Goal: Transaction & Acquisition: Obtain resource

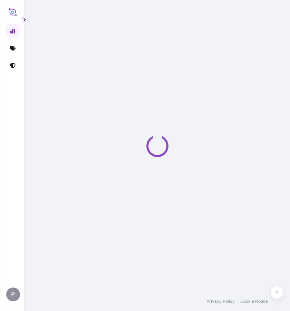
select select "2025"
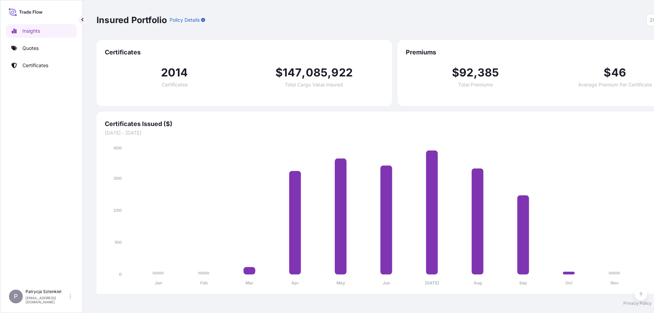
click at [39, 49] on link "Quotes" at bounding box center [41, 48] width 71 height 14
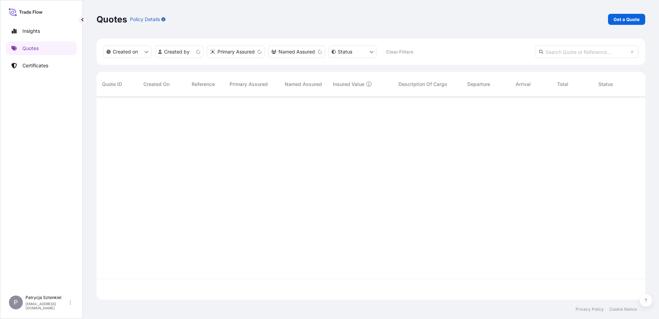
scroll to position [201, 544]
click at [294, 17] on p "Get a Quote" at bounding box center [627, 19] width 26 height 7
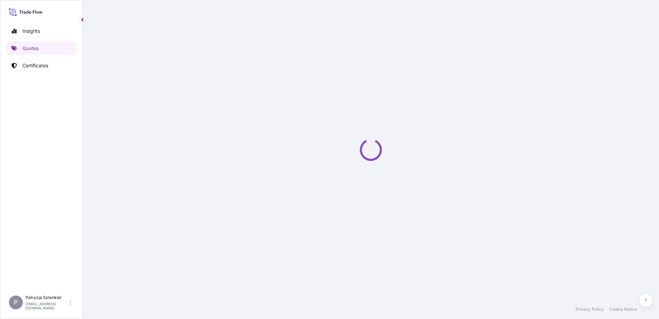
select select "Sea"
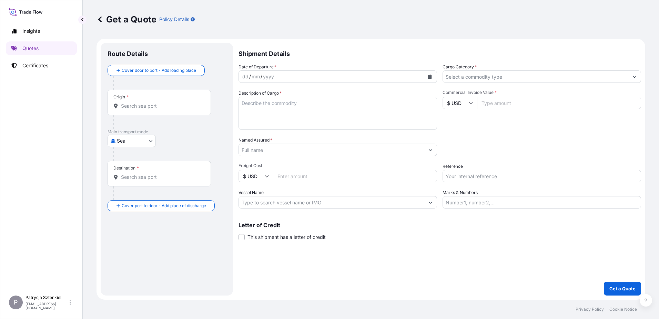
click at [270, 153] on input "Named Assured *" at bounding box center [331, 149] width 185 height 12
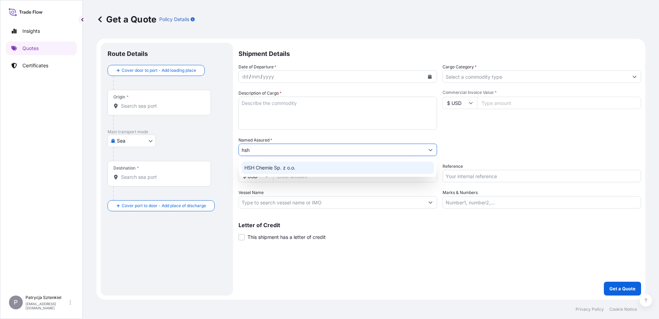
click at [277, 166] on span "HSH Chemie Sp. z o.o." at bounding box center [269, 167] width 51 height 7
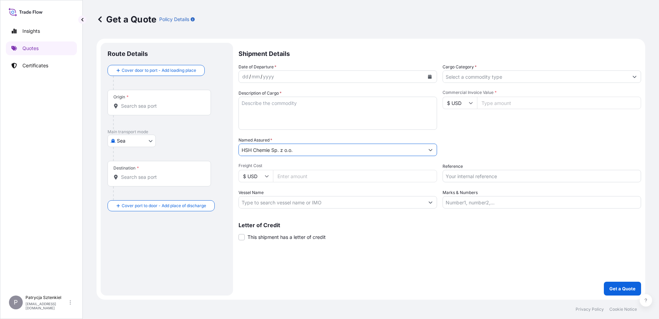
type input "HSH Chemie Sp. z o.o."
click at [172, 106] on input "Origin *" at bounding box center [161, 105] width 81 height 7
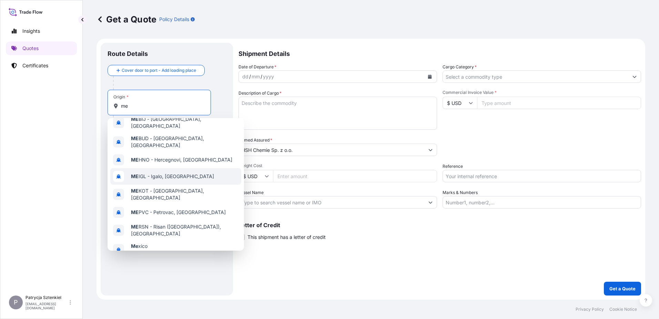
scroll to position [44, 0]
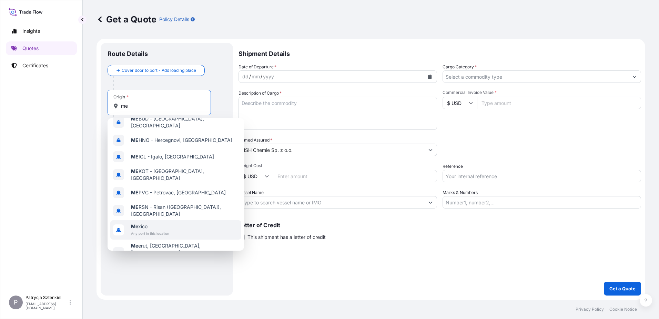
click at [161, 223] on span "Me xico" at bounding box center [150, 226] width 38 height 7
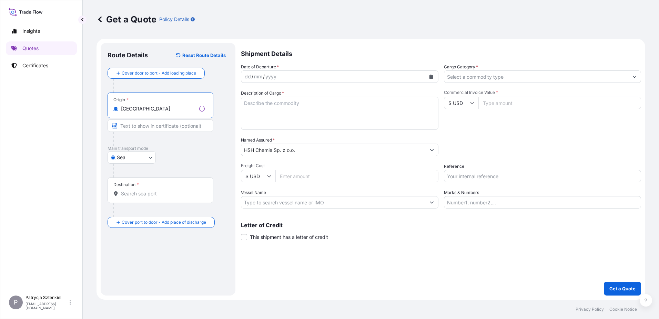
type input "[GEOGRAPHIC_DATA]"
click at [137, 191] on input "Destination *" at bounding box center [163, 193] width 84 height 7
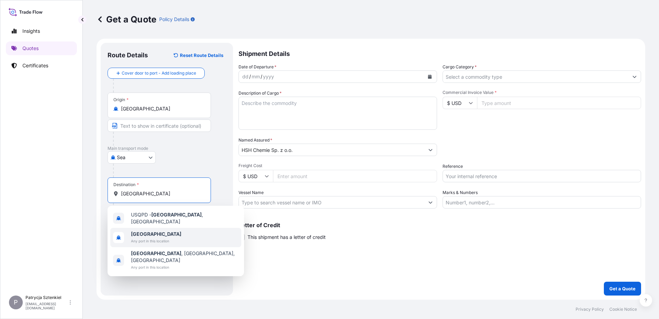
click at [150, 230] on span "[GEOGRAPHIC_DATA]" at bounding box center [156, 233] width 50 height 7
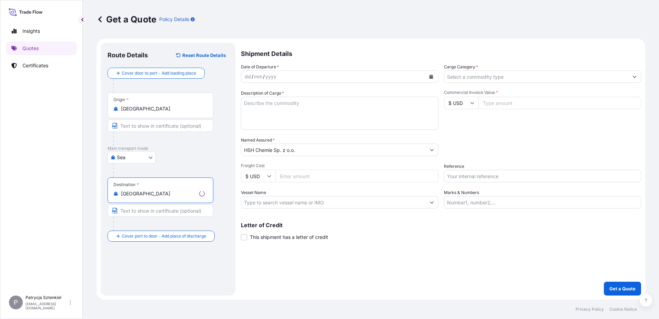
type input "[GEOGRAPHIC_DATA]"
click at [294, 75] on icon "Calendar" at bounding box center [430, 76] width 4 height 4
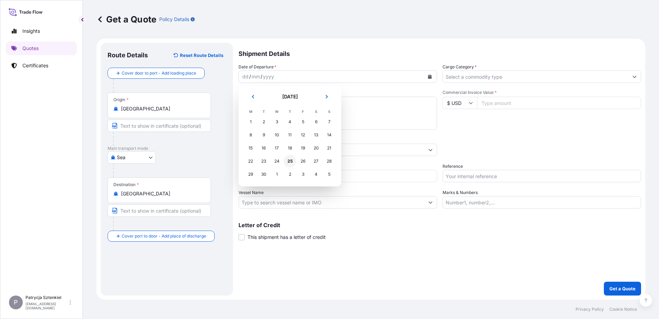
click at [289, 163] on div "25" at bounding box center [290, 161] width 12 height 12
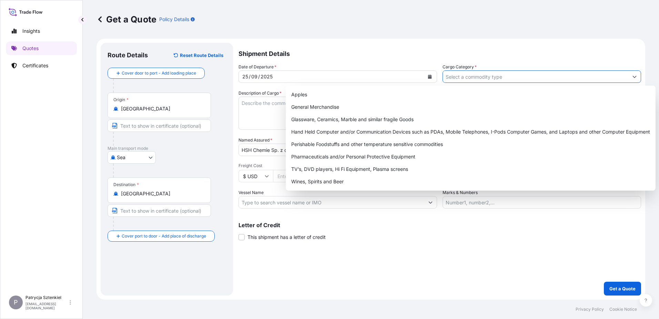
click at [294, 78] on input "Cargo Category *" at bounding box center [535, 76] width 185 height 12
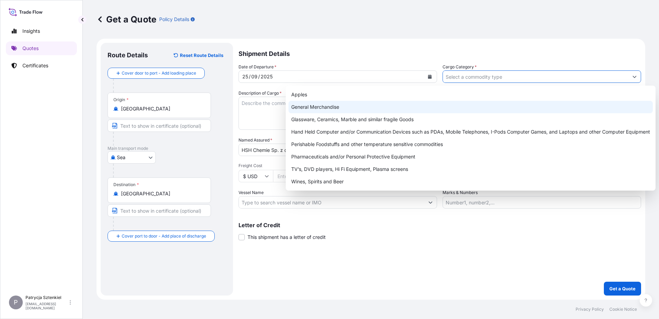
click at [294, 109] on div "General Merchandise" at bounding box center [471, 107] width 364 height 12
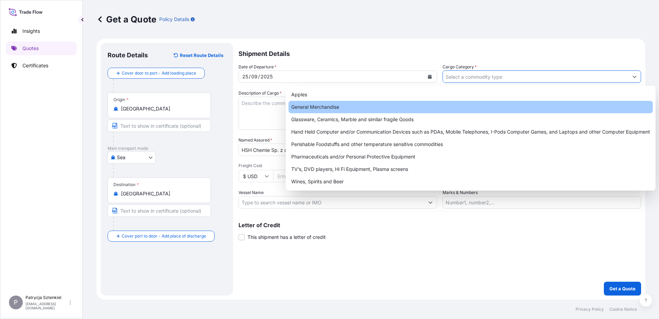
type input "General Merchandise"
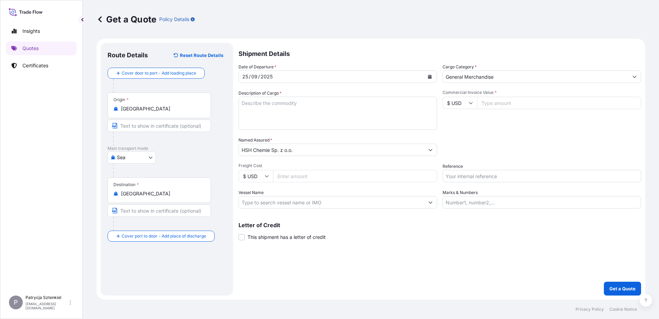
click at [250, 99] on textarea "Description of Cargo *" at bounding box center [338, 113] width 199 height 33
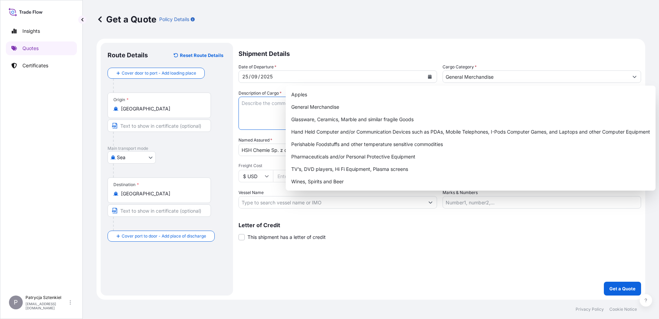
paste textarea "ref: ZZ 793/2025/04, zlecenie 1183/2025"
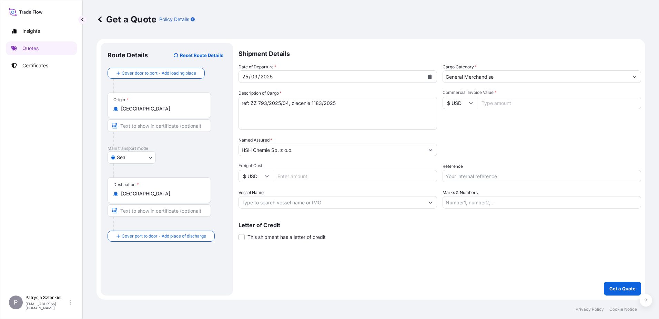
click at [266, 117] on textarea "ref: ZZ 793/2025/04, zlecenie 1183/2025" at bounding box center [338, 113] width 199 height 33
paste textarea "MRKU8076177 Towar: wolastonit Wartość: 5 231,25 USD + 770USD (wartość frachtu),…"
type textarea "ref: ZZ 793/2025/04, zlecenie 1183/2025 MRKU8076177 Towar: wolastonit Wartość: …"
click at [294, 100] on input "Commercial Invoice Value *" at bounding box center [559, 103] width 164 height 12
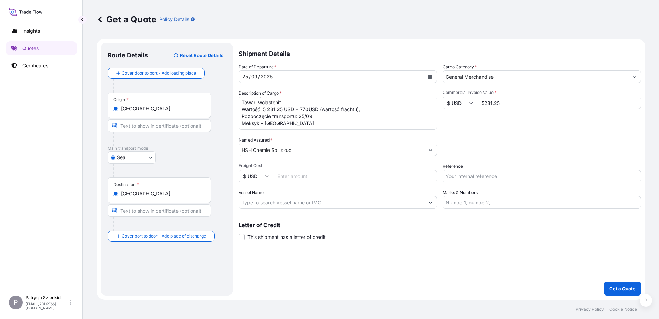
type input "5231.25"
drag, startPoint x: 359, startPoint y: 103, endPoint x: 245, endPoint y: 115, distance: 114.7
click at [245, 115] on textarea "ref: ZZ 793/2025/04, zlecenie 1183/2025 MRKU8076177 Towar: wolastonit Wartość: …" at bounding box center [338, 113] width 199 height 33
type textarea "ref: ZZ 793/2025/04, zlecenie 1183/2025 MRKU8076177 Towar: wolastonit Rozpoczęc…"
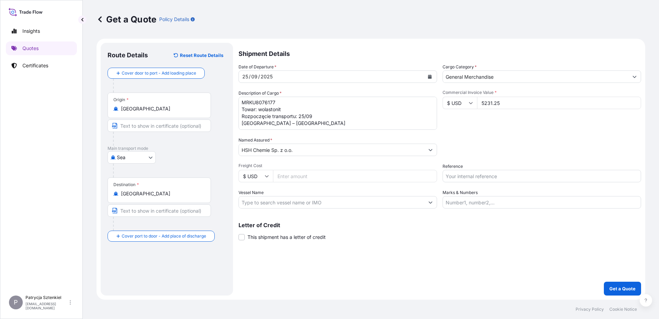
click at [294, 176] on input "Freight Cost" at bounding box center [355, 176] width 164 height 12
type input "770"
click at [294, 175] on input "Reference" at bounding box center [542, 176] width 199 height 12
paste input "MRKU8076177"
type input "MRKU8076177"
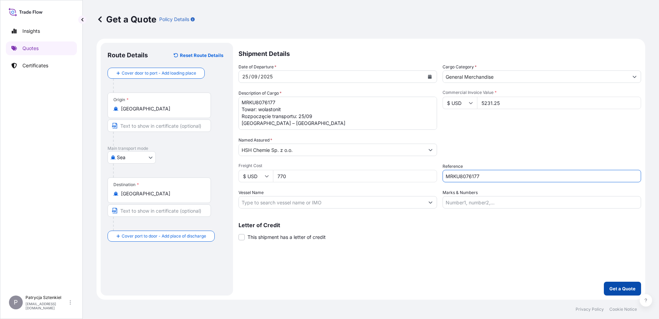
click at [294, 291] on p "Get a Quote" at bounding box center [622, 288] width 26 height 7
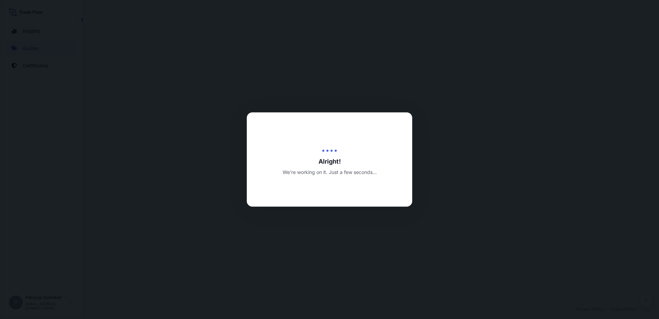
select select "Sea"
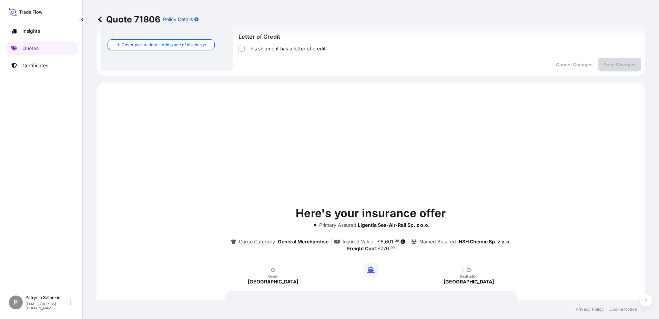
scroll to position [236, 0]
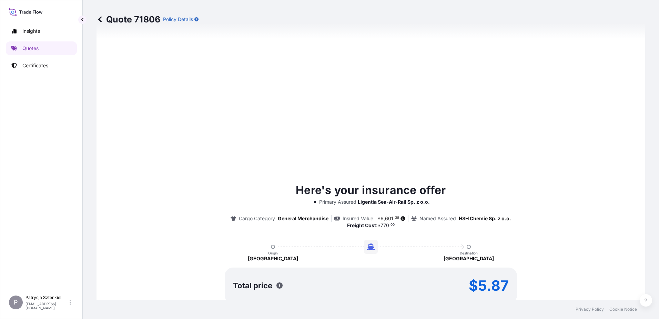
type input "[DATE]"
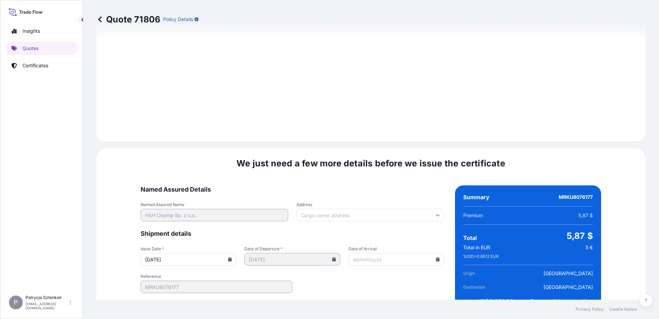
scroll to position [740, 0]
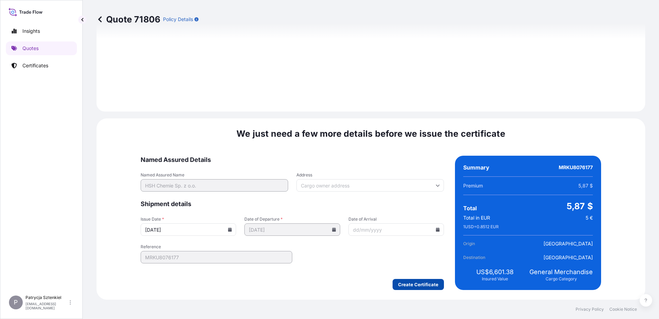
click at [294, 290] on div "We just need a few more details before we issue the certificate Named Assured D…" at bounding box center [371, 208] width 549 height 181
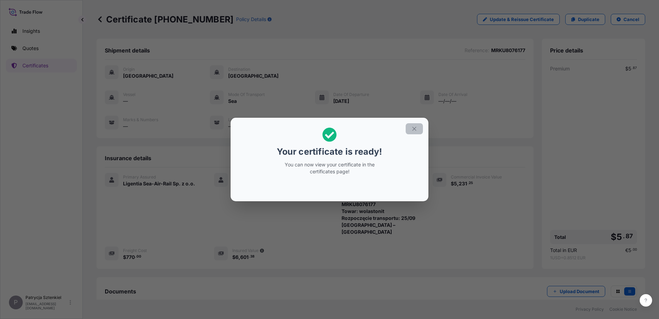
click at [294, 127] on button "button" at bounding box center [414, 128] width 17 height 11
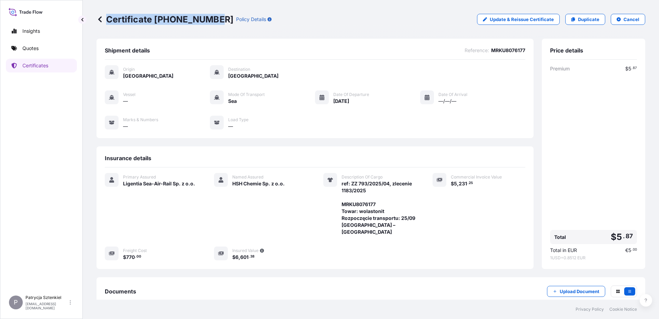
drag, startPoint x: 109, startPoint y: 18, endPoint x: 215, endPoint y: 22, distance: 106.6
click at [215, 22] on p "Certificate [PHONE_NUMBER]" at bounding box center [165, 19] width 137 height 11
copy p "Certificate [PHONE_NUMBER]"
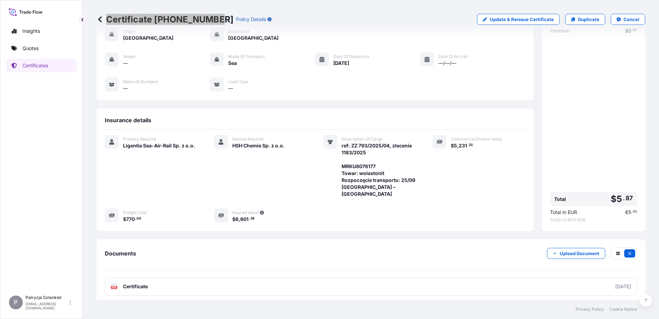
scroll to position [72, 0]
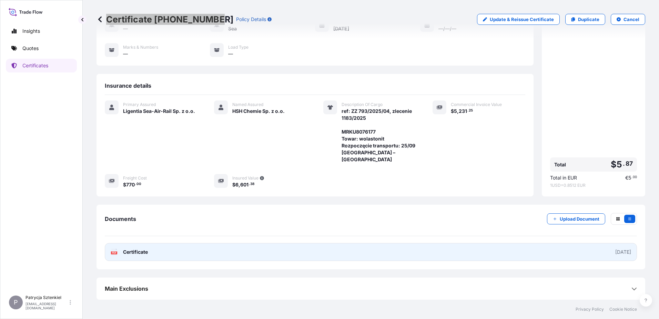
click at [263, 243] on link "PDF Certificate [DATE]" at bounding box center [371, 252] width 532 height 18
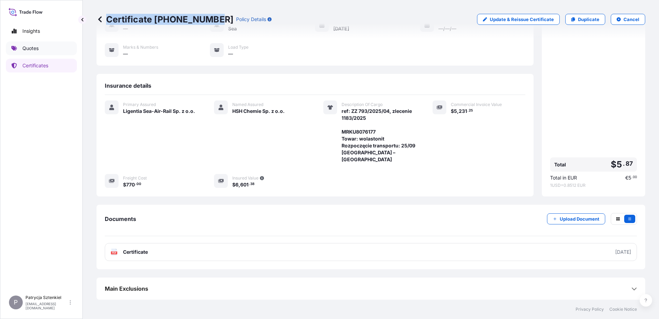
click at [46, 50] on link "Quotes" at bounding box center [41, 48] width 71 height 14
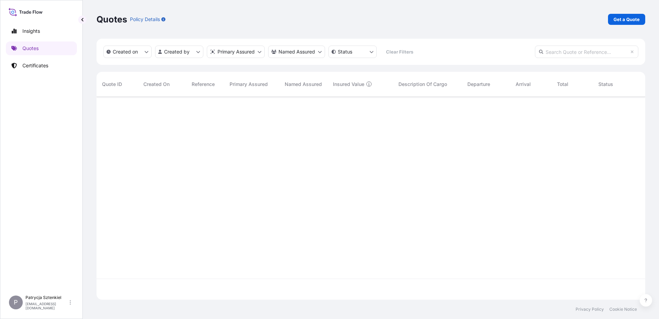
scroll to position [201, 544]
click at [294, 7] on div "Quotes Policy Details Get a Quote" at bounding box center [371, 19] width 549 height 39
click at [294, 17] on p "Get a Quote" at bounding box center [627, 19] width 26 height 7
select select "Sea"
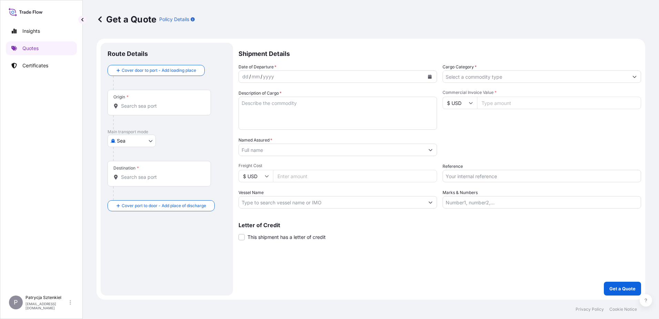
click at [294, 175] on input "Reference" at bounding box center [542, 176] width 199 height 12
paste input "S02054440"
type input "S02054440"
click at [294, 153] on input "Named Assured *" at bounding box center [331, 149] width 185 height 12
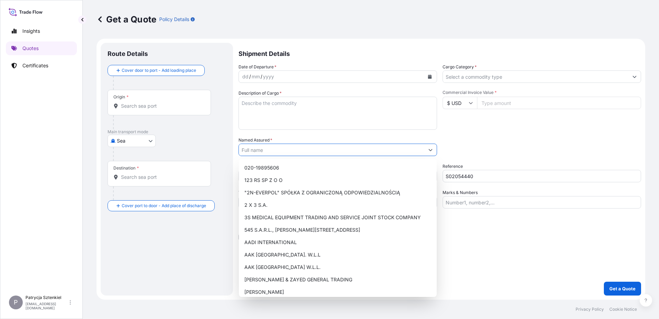
type input "d"
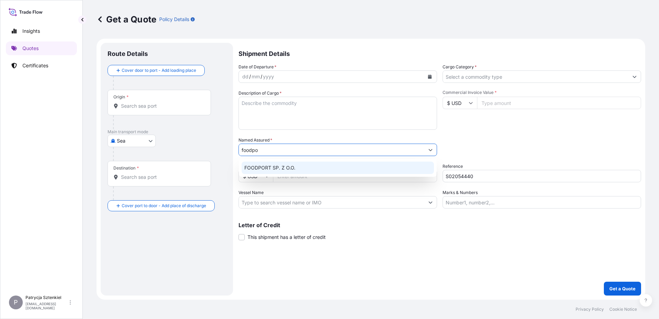
click at [282, 170] on span "FOODPORT SP. Z O.O." at bounding box center [269, 167] width 51 height 7
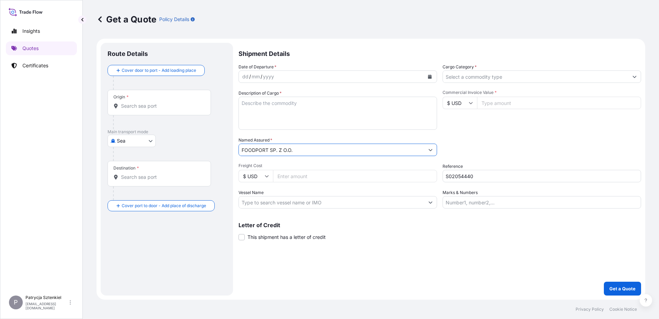
type input "FOODPORT SP. Z O.O."
click at [294, 104] on input "Commercial Invoice Value *" at bounding box center [559, 103] width 164 height 12
type input "32000"
click at [149, 109] on input "Origin *" at bounding box center [161, 105] width 81 height 7
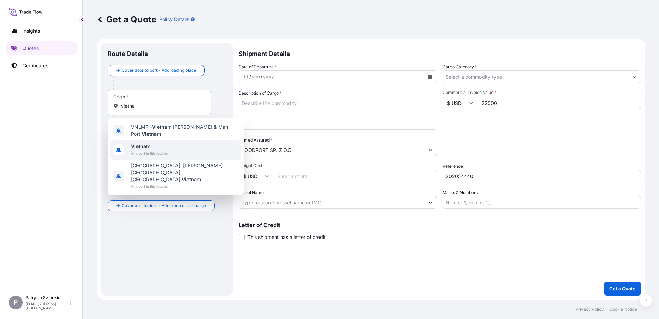
click at [145, 150] on span "Any port in this location" at bounding box center [150, 153] width 38 height 7
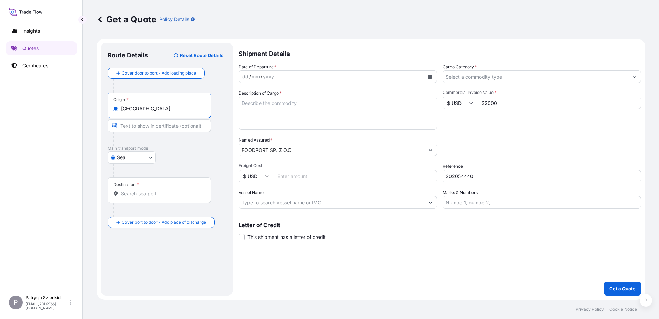
type input "[GEOGRAPHIC_DATA]"
click at [147, 190] on div "Destination *" at bounding box center [159, 190] width 103 height 26
click at [147, 190] on input "Destination *" at bounding box center [161, 193] width 81 height 7
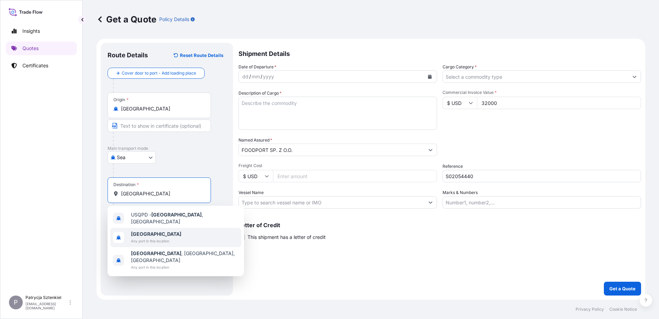
click at [158, 231] on span "[GEOGRAPHIC_DATA]" at bounding box center [156, 233] width 50 height 7
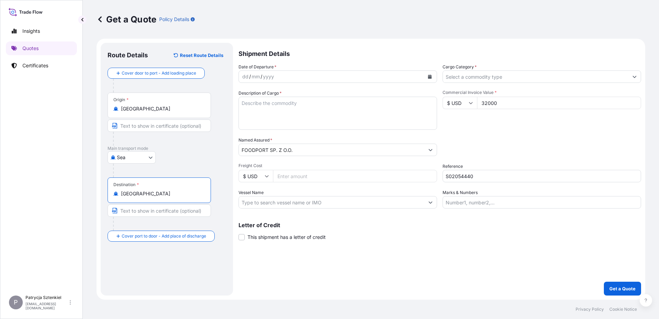
type input "[GEOGRAPHIC_DATA]"
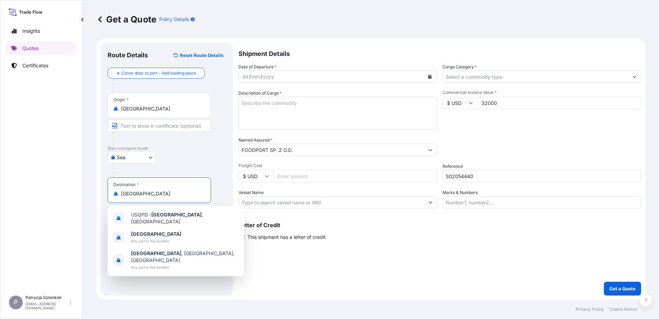
click at [267, 103] on textarea "Description of Cargo *" at bounding box center [338, 113] width 199 height 33
paste textarea "COCONUT MILK"
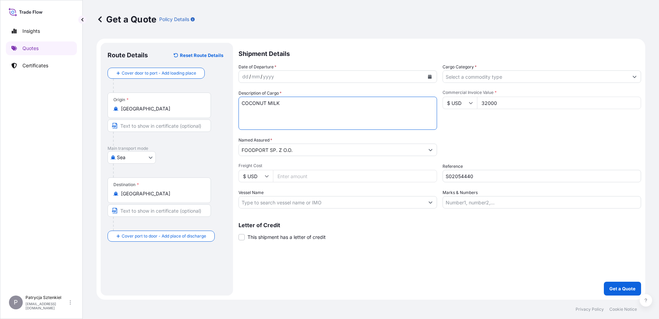
type textarea "COCONUT MILK"
click at [294, 74] on button "Calendar" at bounding box center [429, 76] width 11 height 11
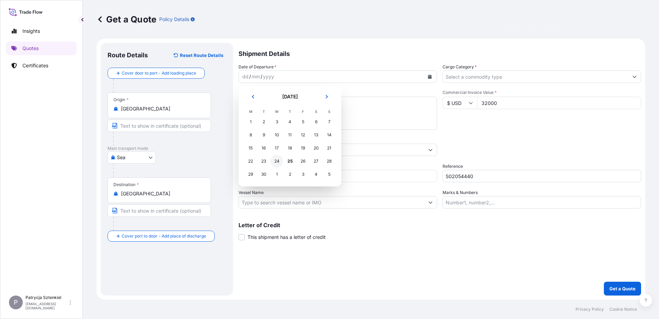
click at [277, 160] on div "24" at bounding box center [277, 161] width 12 height 12
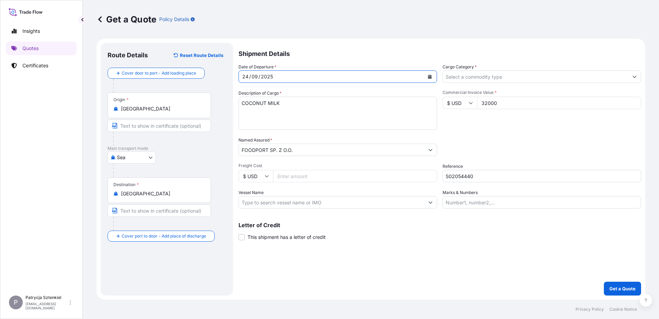
click at [294, 74] on input "Cargo Category *" at bounding box center [535, 76] width 185 height 12
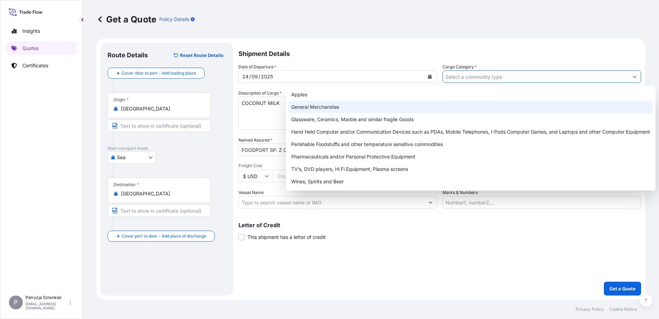
click at [294, 109] on div "General Merchandise" at bounding box center [471, 107] width 364 height 12
type input "General Merchandise"
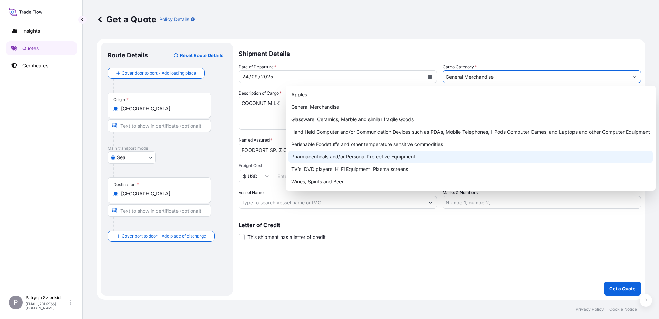
click at [282, 116] on textarea "COCONUT MILK" at bounding box center [338, 113] width 199 height 33
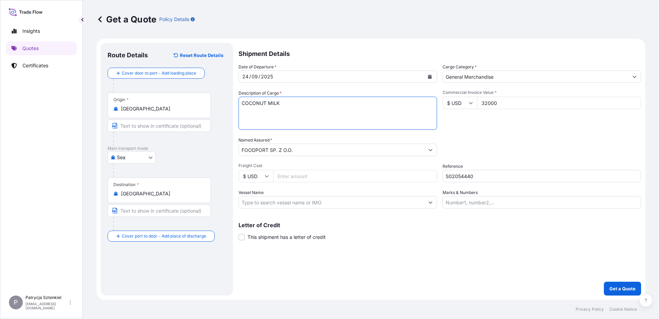
paste textarea "GLDU9877630 FX40461416 20GP 21550.00 KG 30.00 M3 1000 CTN CY/CY"
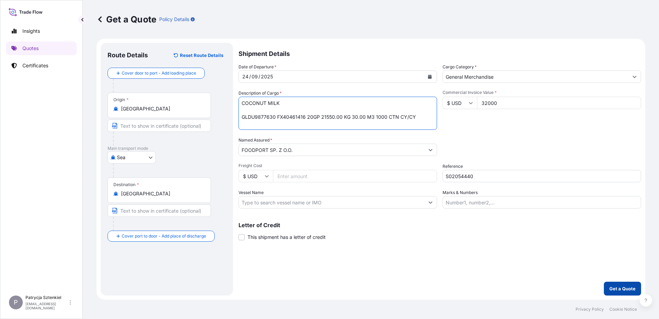
type textarea "COCONUT MILK GLDU9877630 FX40461416 20GP 21550.00 KG 30.00 M3 1000 CTN CY/CY"
click at [294, 290] on p "Get a Quote" at bounding box center [622, 288] width 26 height 7
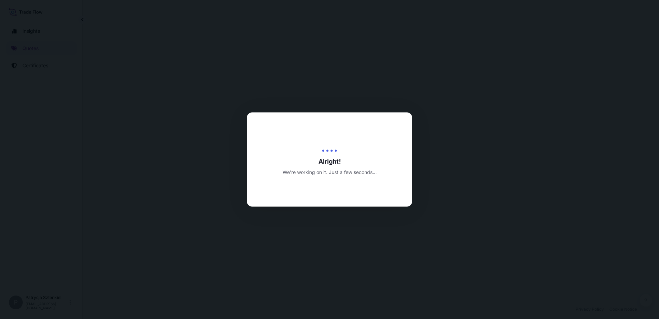
select select "Sea"
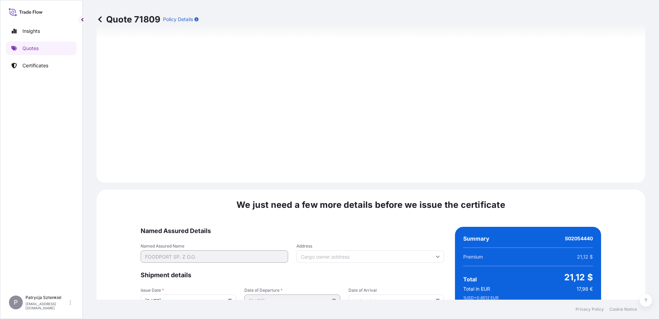
scroll to position [734, 0]
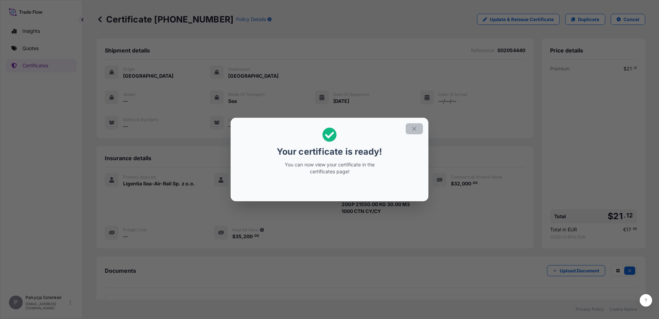
click at [294, 125] on button "button" at bounding box center [414, 128] width 17 height 11
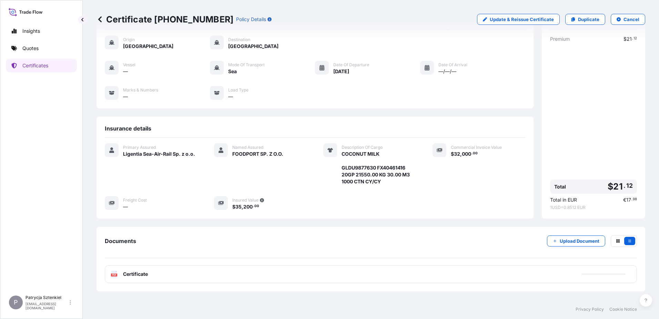
scroll to position [52, 0]
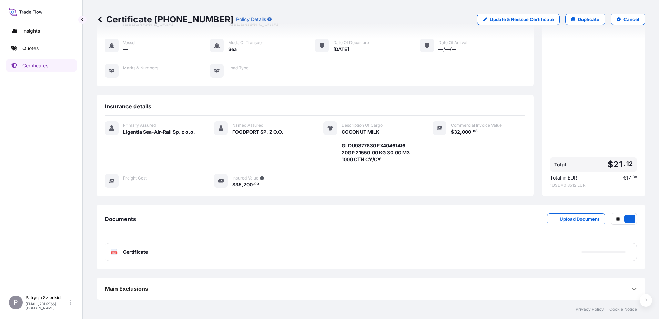
click at [294, 252] on div "PDF Certificate" at bounding box center [371, 252] width 532 height 18
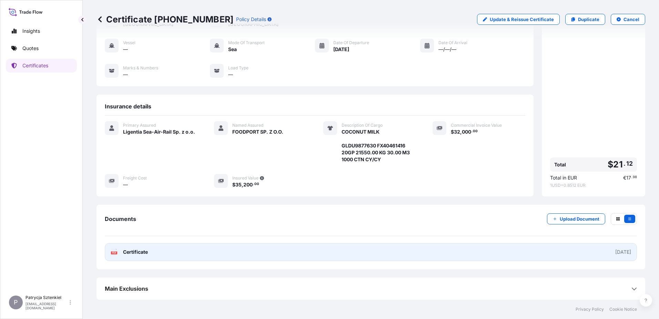
click at [294, 249] on link "PDF Certificate [DATE]" at bounding box center [371, 252] width 532 height 18
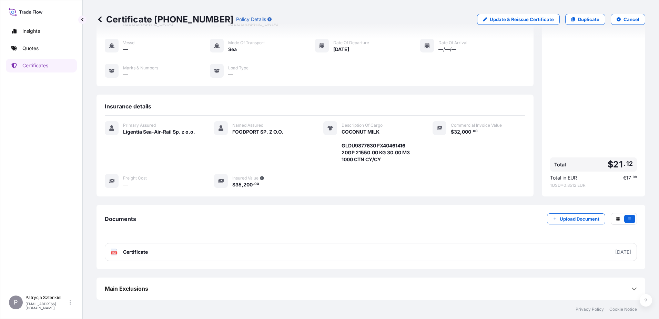
drag, startPoint x: 107, startPoint y: 18, endPoint x: 215, endPoint y: 24, distance: 108.4
click at [215, 24] on div "Certificate [PHONE_NUMBER] Policy Details" at bounding box center [184, 19] width 175 height 11
drag, startPoint x: 107, startPoint y: 18, endPoint x: 217, endPoint y: 23, distance: 110.1
click at [217, 23] on div "Certificate [PHONE_NUMBER] Policy Details" at bounding box center [184, 19] width 175 height 11
copy p "Certificate [PHONE_NUMBER]"
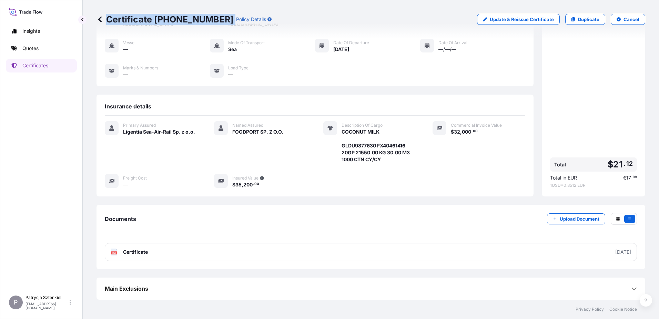
click at [46, 53] on link "Quotes" at bounding box center [41, 48] width 71 height 14
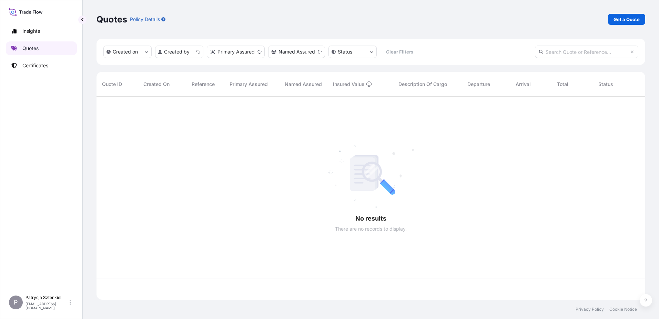
scroll to position [201, 544]
click at [294, 18] on p "Get a Quote" at bounding box center [627, 19] width 26 height 7
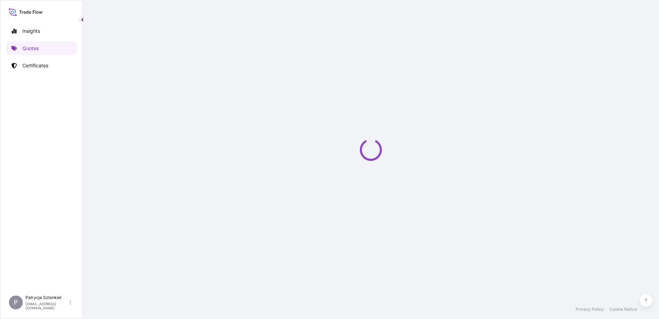
select select "Sea"
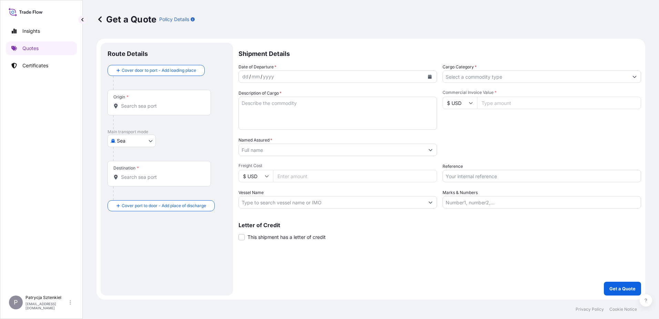
click at [294, 180] on input "Reference" at bounding box center [542, 176] width 199 height 12
paste input "S02039288"
type input "S02039288 LCL"
click at [294, 101] on input "Commercial Invoice Value *" at bounding box center [559, 103] width 164 height 12
type input "28100"
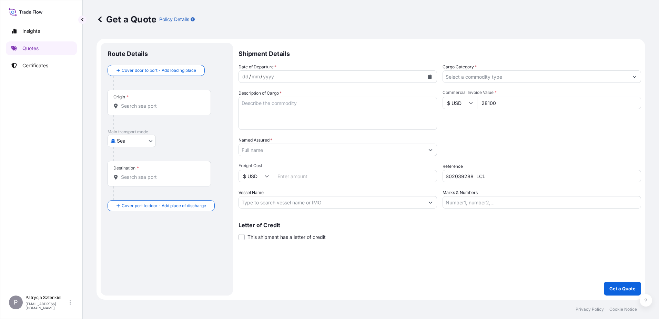
click at [119, 109] on div at bounding box center [159, 105] width 92 height 7
click at [121, 109] on input "Origin *" at bounding box center [161, 105] width 81 height 7
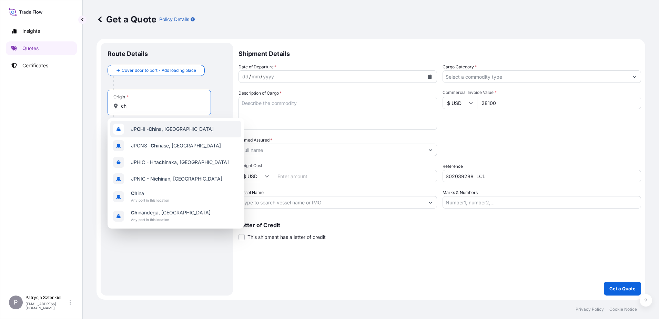
type input "c"
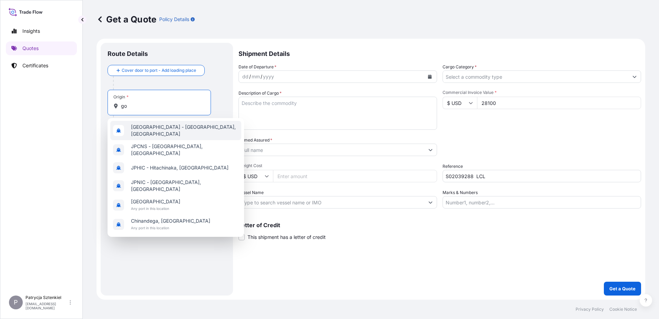
type input "g"
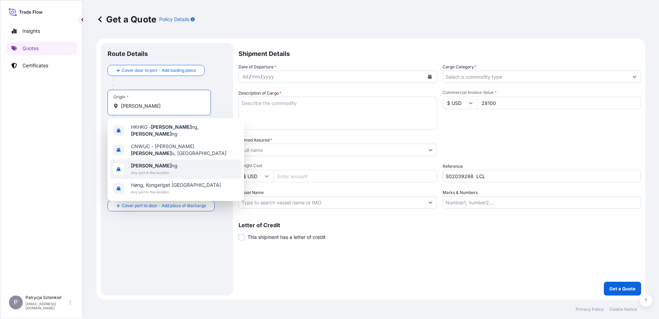
click at [154, 159] on div "Hong Ko ng Any port in this location" at bounding box center [175, 168] width 131 height 19
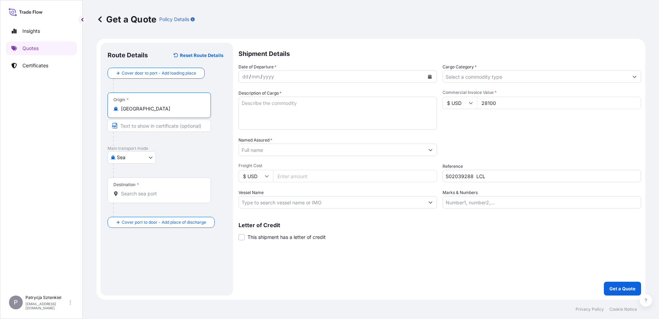
type input "[GEOGRAPHIC_DATA]"
click at [176, 190] on div "Destination *" at bounding box center [159, 190] width 103 height 26
click at [176, 190] on input "Destination *" at bounding box center [161, 193] width 81 height 7
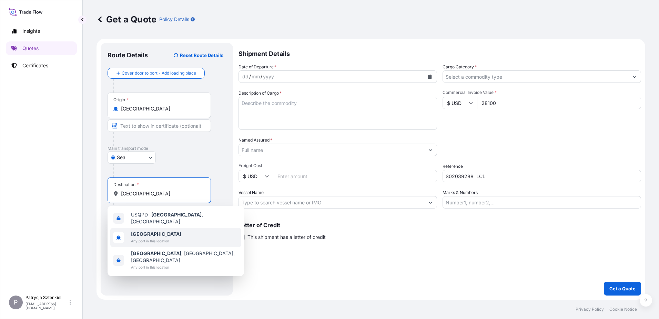
click at [163, 231] on span "[GEOGRAPHIC_DATA]" at bounding box center [156, 233] width 50 height 7
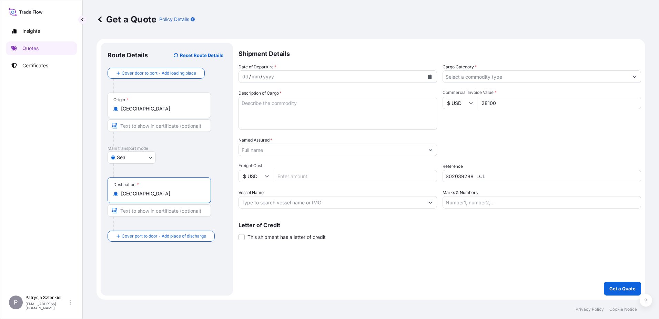
type input "[GEOGRAPHIC_DATA]"
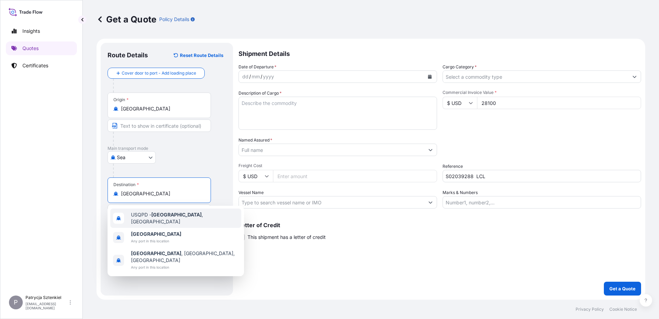
click at [289, 150] on input "Named Assured *" at bounding box center [331, 149] width 185 height 12
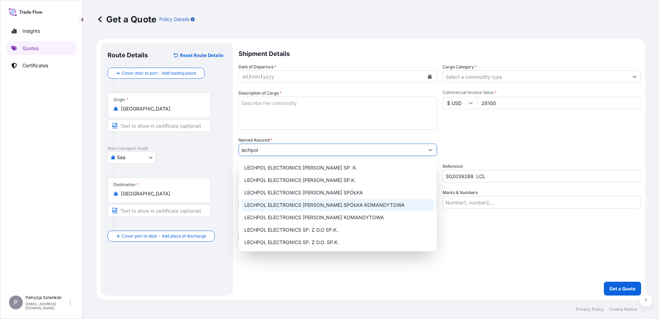
click at [294, 205] on span "LECHPOL ELECTRONICS [PERSON_NAME] SPÓŁKA KOMANDYTOWA" at bounding box center [324, 204] width 160 height 7
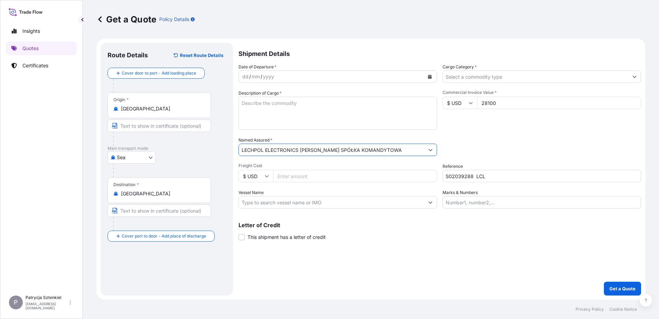
type input "LECHPOL ELECTRONICS [PERSON_NAME] SPÓŁKA KOMANDYTOWA"
click at [294, 75] on icon "Calendar" at bounding box center [430, 76] width 4 height 4
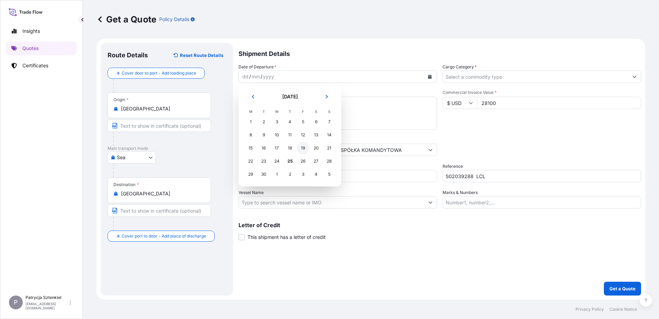
click at [294, 145] on div "19" at bounding box center [303, 148] width 12 height 12
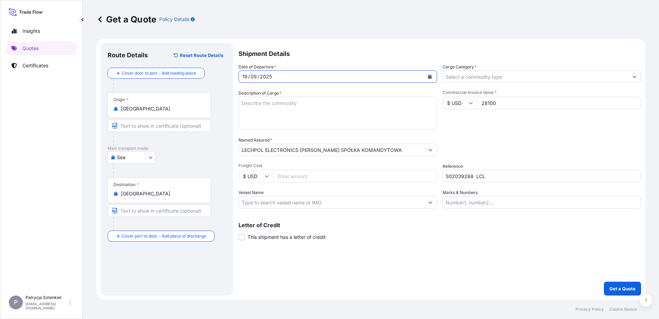
click at [294, 74] on input "Cargo Category *" at bounding box center [535, 76] width 185 height 12
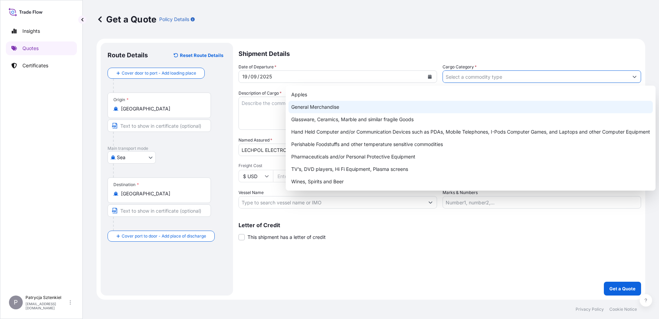
click at [294, 110] on div "General Merchandise" at bounding box center [471, 107] width 364 height 12
type input "General Merchandise"
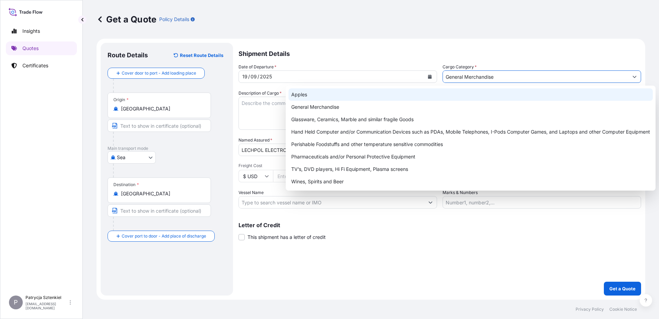
click at [276, 111] on textarea "Description of Cargo *" at bounding box center [338, 113] width 199 height 33
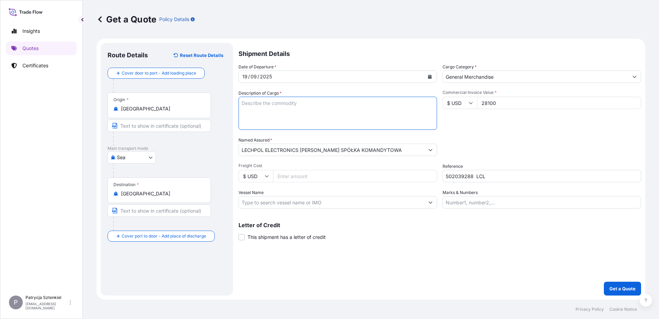
paste textarea "KM0907.1/30000MAH/POWER 2212.50 KG 3.843 M3 BANK KM0908/40000MAH/POWER BANK"
drag, startPoint x: 361, startPoint y: 103, endPoint x: 318, endPoint y: 102, distance: 43.1
click at [294, 102] on textarea "KM0907.1/30000MAH/POWER 2212.50 KG 3.843 M3 BANK KM0908/40000MAH/POWER BANK" at bounding box center [338, 113] width 199 height 33
click at [243, 111] on textarea "KM0907.1/30000MAH/POWER BANK KM0908/40000MAH/POWER BANK" at bounding box center [338, 113] width 199 height 33
click at [243, 109] on textarea "KM0907.1/30000MAH/POWER BANK KM0908/40000MAH/POWER BANK" at bounding box center [338, 113] width 199 height 33
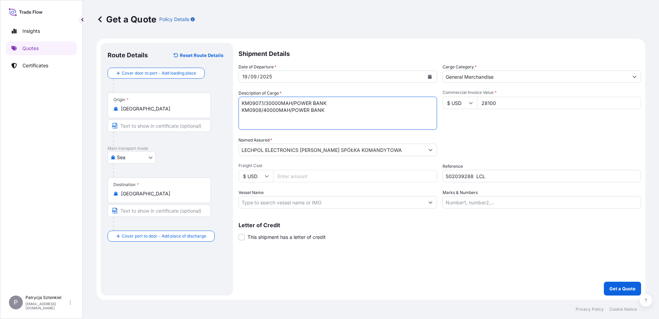
click at [294, 114] on textarea "KM0907.1/30000MAH/POWER BANK KM0908/40000MAH/POWER BANK" at bounding box center [338, 113] width 199 height 33
paste textarea "CSNU7107942 27831196 40HC 2212.50 KG 3.843 M3 150 CTN CFS/CFS"
type textarea "KM0907.1/30000MAH/POWER BANK KM0908/40000MAH/POWER BANK CSNU7107942 27831196 40…"
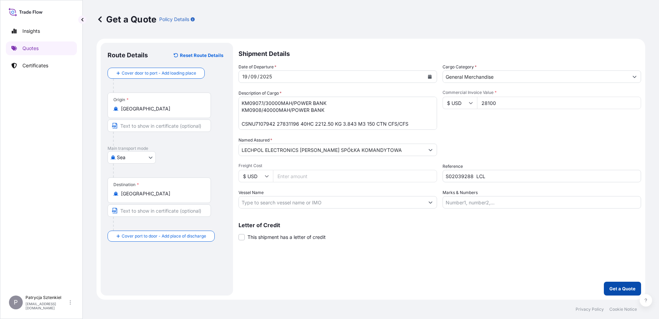
click at [294, 286] on p "Get a Quote" at bounding box center [622, 288] width 26 height 7
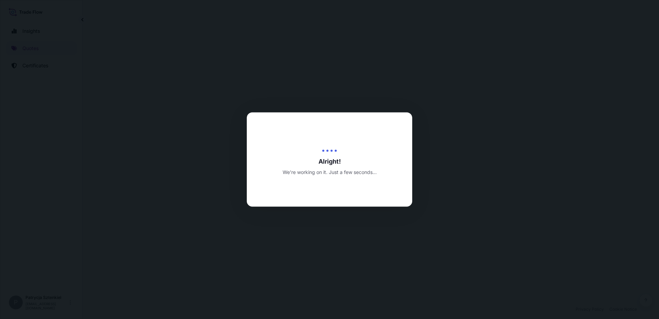
select select "Sea"
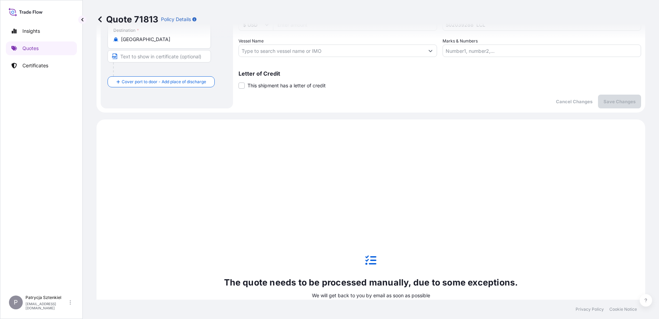
scroll to position [9, 0]
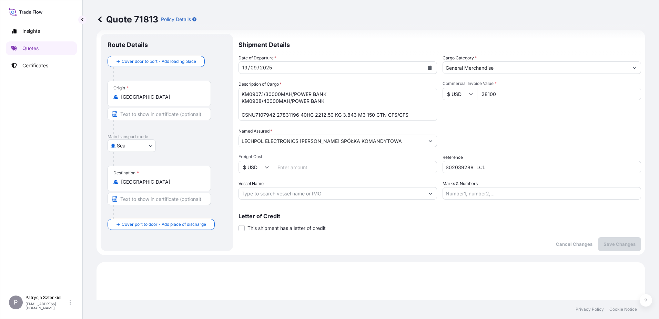
click at [164, 98] on input "[GEOGRAPHIC_DATA]" at bounding box center [161, 96] width 81 height 7
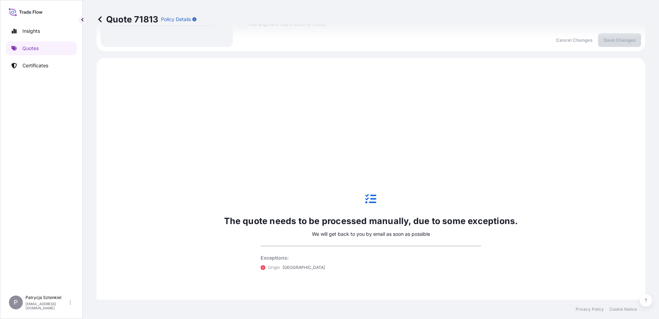
scroll to position [319, 0]
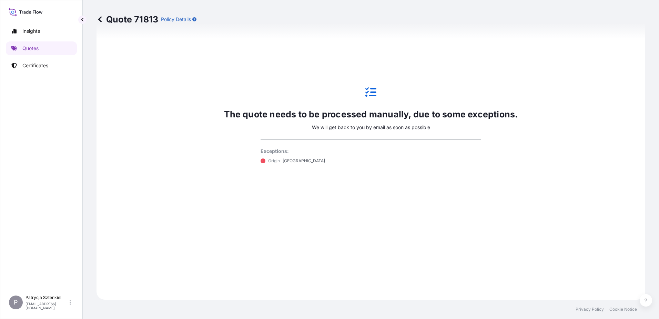
click at [294, 174] on div "The quote needs to be processed manually, due to some exceptions. We will get b…" at bounding box center [371, 125] width 294 height 103
drag, startPoint x: 112, startPoint y: 20, endPoint x: 157, endPoint y: 29, distance: 46.4
click at [157, 29] on div "Quote 71813 Policy Details" at bounding box center [371, 19] width 549 height 39
copy p "Quote 71813"
click at [54, 47] on link "Quotes" at bounding box center [41, 48] width 71 height 14
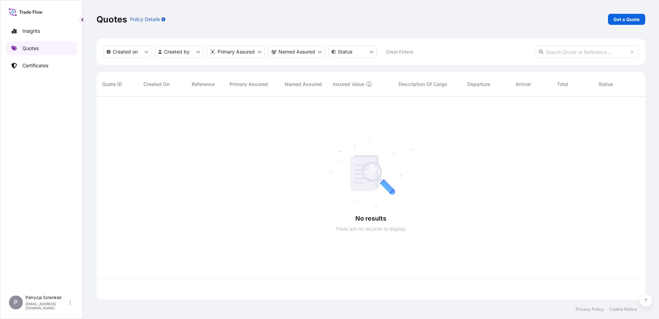
scroll to position [201, 544]
click at [294, 24] on div "Get a Quote" at bounding box center [626, 19] width 37 height 11
click at [294, 17] on p "Get a Quote" at bounding box center [627, 19] width 26 height 7
select select "Sea"
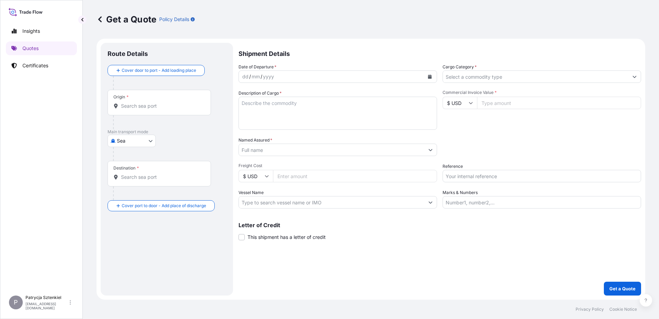
click at [294, 176] on input "Reference" at bounding box center [542, 176] width 199 height 12
paste input "S02055769"
type input "S02055769"
click at [290, 149] on input "Named Assured *" at bounding box center [331, 149] width 185 height 12
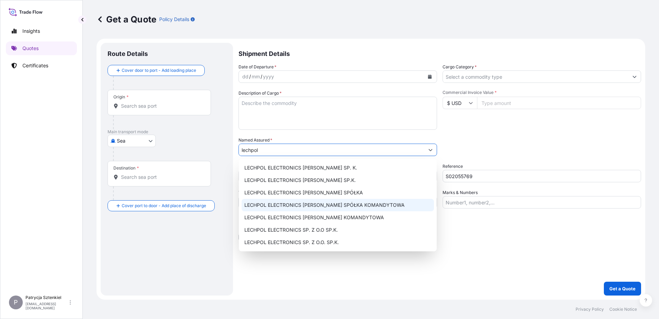
click at [288, 202] on span "LECHPOL ELECTRONICS [PERSON_NAME] SPÓŁKA KOMANDYTOWA" at bounding box center [324, 204] width 160 height 7
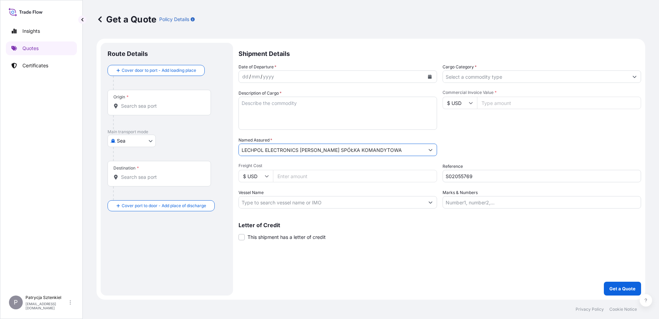
type input "LECHPOL ELECTRONICS [PERSON_NAME] SPÓŁKA KOMANDYTOWA"
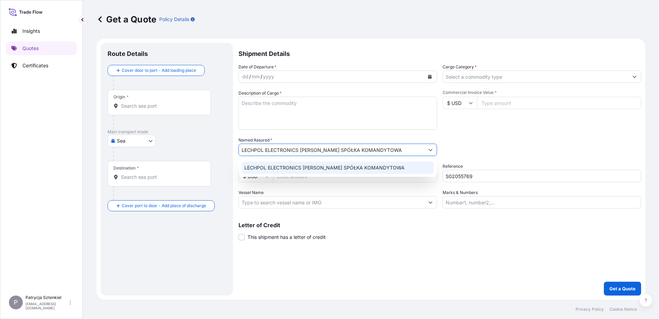
click at [294, 168] on span "LECHPOL ELECTRONICS [PERSON_NAME] SPÓŁKA KOMANDYTOWA" at bounding box center [324, 167] width 160 height 7
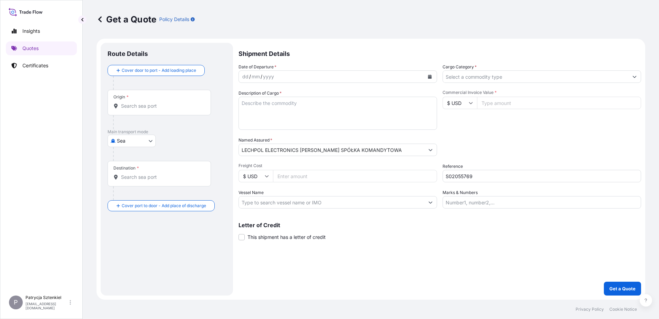
click at [133, 107] on input "Origin *" at bounding box center [161, 105] width 81 height 7
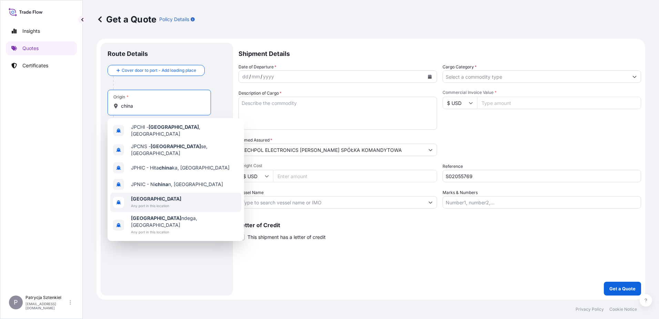
click at [144, 202] on span "Any port in this location" at bounding box center [156, 205] width 50 height 7
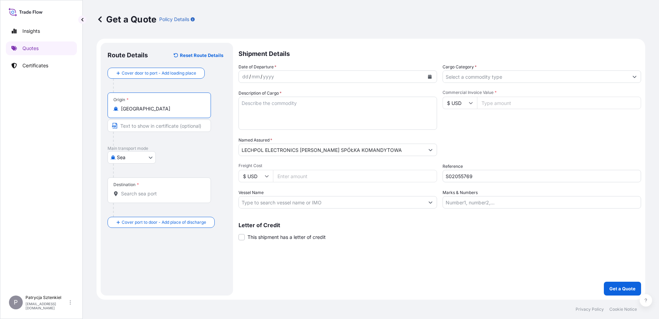
type input "[GEOGRAPHIC_DATA]"
click at [138, 195] on input "Destination *" at bounding box center [161, 193] width 81 height 7
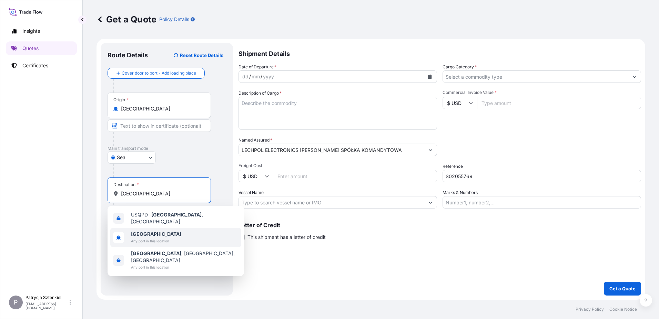
click at [132, 238] on span "Any port in this location" at bounding box center [156, 240] width 50 height 7
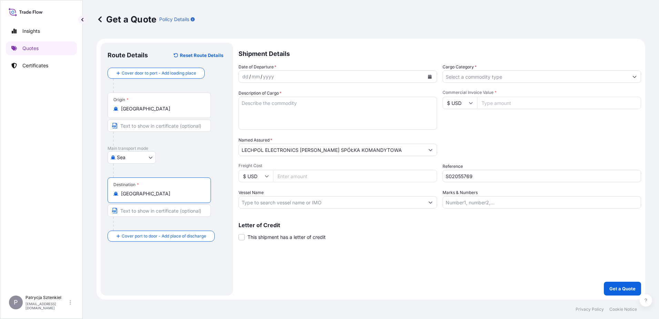
type input "[GEOGRAPHIC_DATA]"
click at [294, 74] on button "Calendar" at bounding box center [429, 76] width 11 height 11
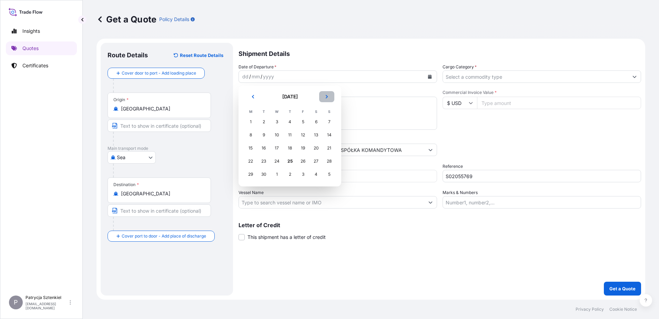
click at [294, 98] on button "Next" at bounding box center [326, 96] width 15 height 11
click at [291, 123] on div "2" at bounding box center [290, 121] width 12 height 12
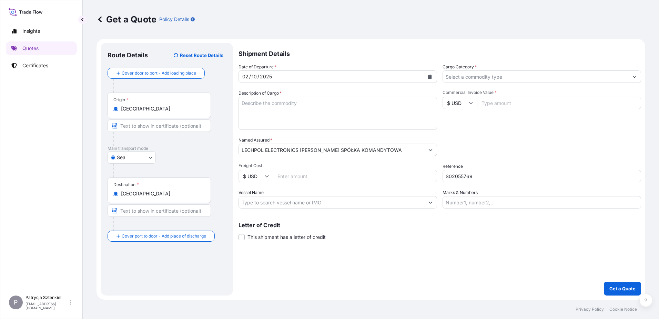
click at [254, 95] on label "Description of Cargo *" at bounding box center [260, 93] width 43 height 7
click at [254, 97] on textarea "Description of Cargo *" at bounding box center [338, 113] width 199 height 33
click at [256, 107] on textarea "Description of Cargo *" at bounding box center [338, 113] width 199 height 33
click at [294, 107] on textarea "RADIO" at bounding box center [338, 113] width 199 height 33
type textarea "RADIO 257 CTN, 5921,3 KG, 22,12 CBM"
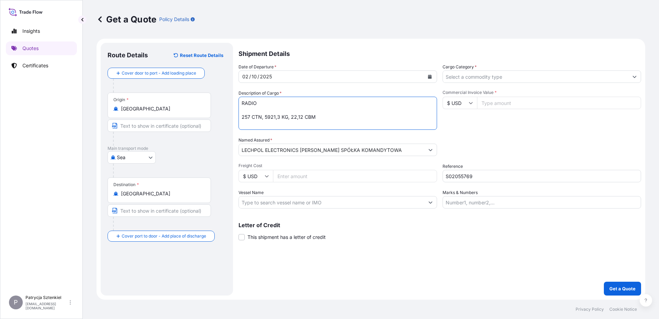
click at [294, 78] on input "Cargo Category *" at bounding box center [535, 76] width 185 height 12
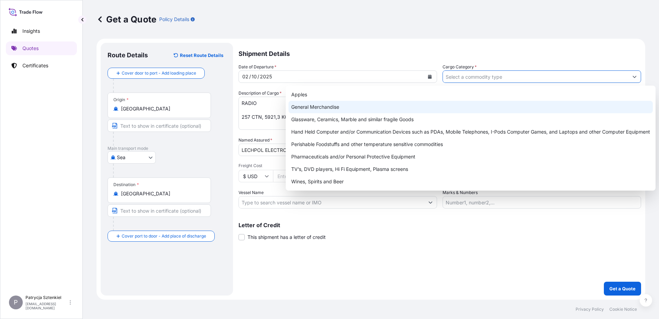
click at [294, 104] on div "General Merchandise" at bounding box center [471, 107] width 364 height 12
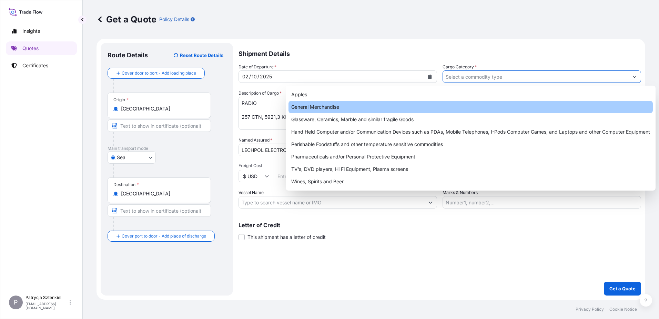
type input "General Merchandise"
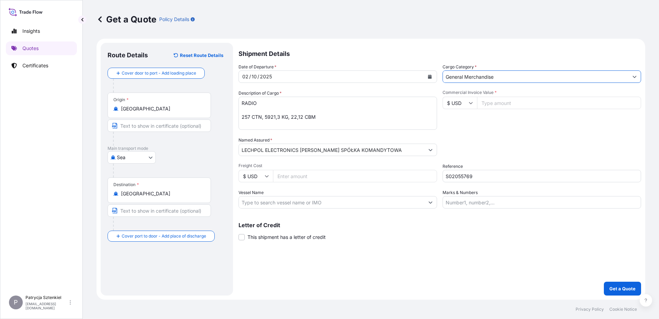
click at [294, 97] on input "Commercial Invoice Value *" at bounding box center [559, 103] width 164 height 12
type input "46211"
click at [294, 283] on button "Get a Quote" at bounding box center [622, 288] width 37 height 14
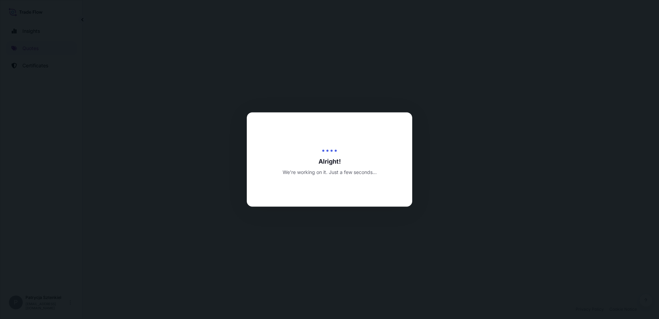
select select "Sea"
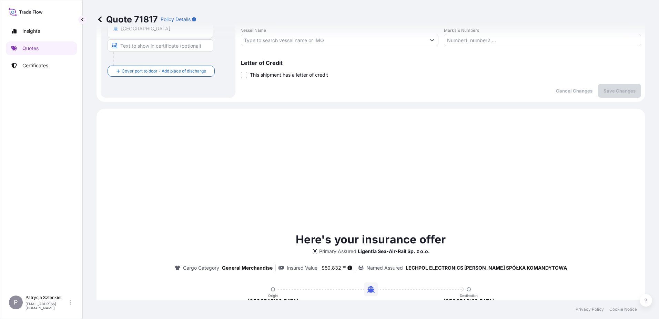
scroll to position [236, 0]
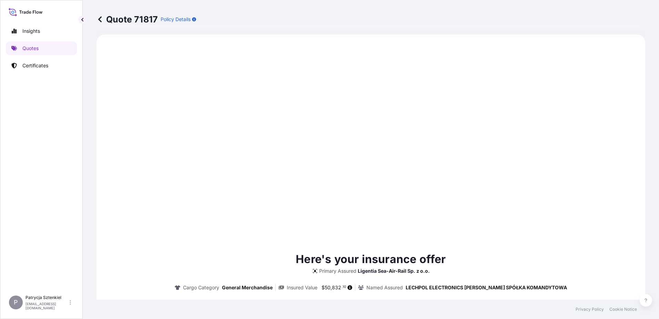
type input "[DATE]"
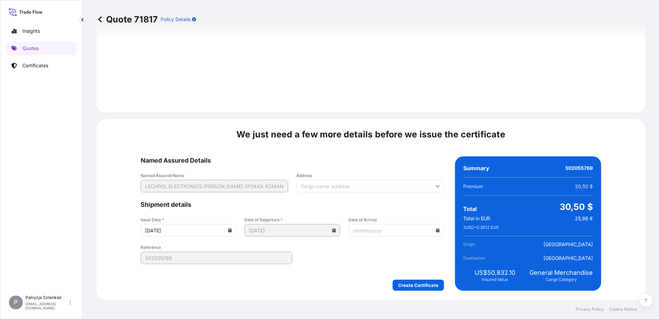
scroll to position [734, 0]
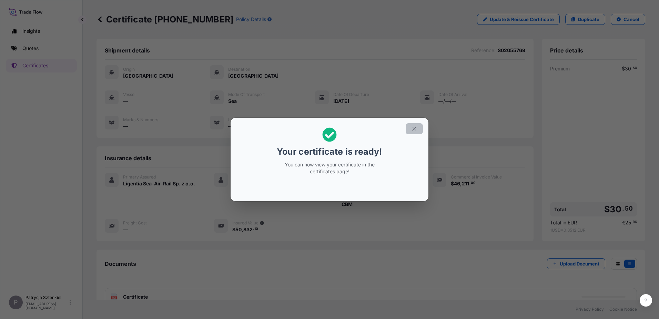
click at [294, 133] on button "button" at bounding box center [414, 128] width 17 height 11
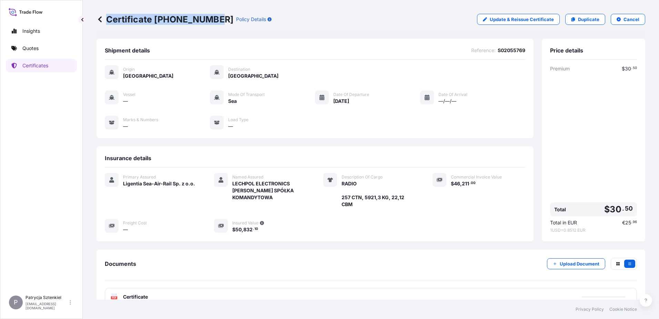
drag, startPoint x: 107, startPoint y: 22, endPoint x: 216, endPoint y: 27, distance: 110.1
click at [216, 27] on div "Certificate [PHONE_NUMBER] Policy Details Update & Reissue Certificate Duplicat…" at bounding box center [371, 19] width 549 height 39
copy p "Certificate [PHONE_NUMBER]"
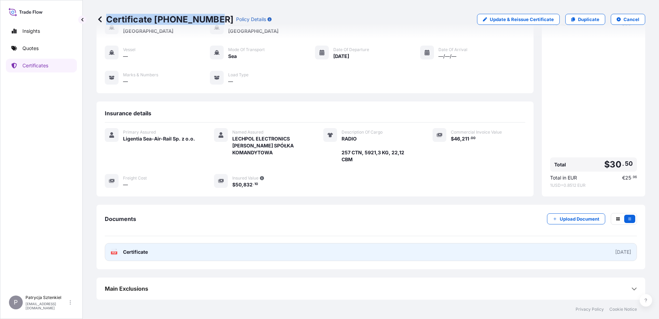
click at [294, 254] on link "PDF Certificate [DATE]" at bounding box center [371, 252] width 532 height 18
